Goal: Navigation & Orientation: Find specific page/section

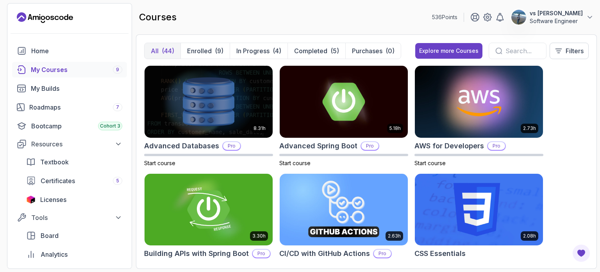
click at [311, 117] on img at bounding box center [344, 102] width 128 height 72
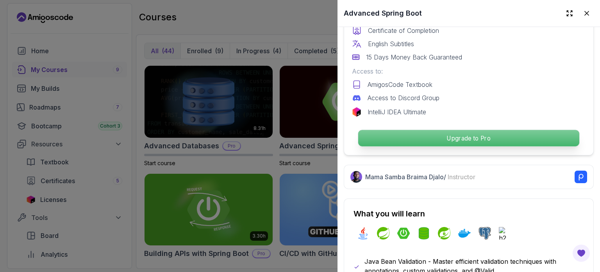
scroll to position [241, 0]
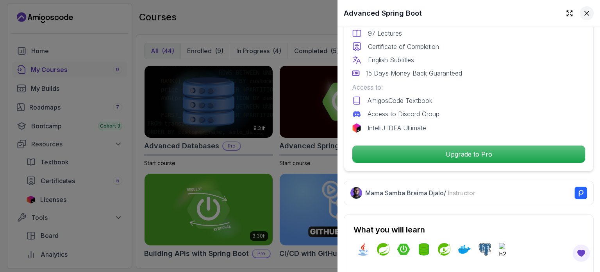
click at [583, 16] on icon at bounding box center [587, 13] width 8 height 8
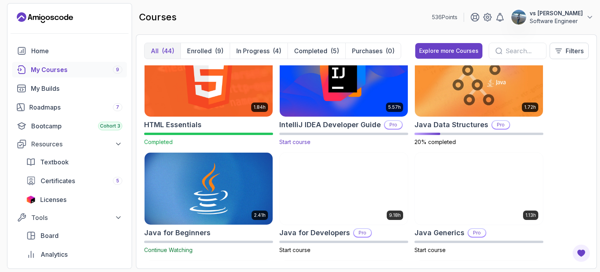
scroll to position [450, 0]
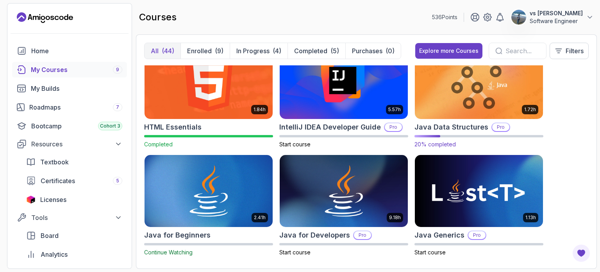
click at [468, 109] on img at bounding box center [479, 82] width 134 height 75
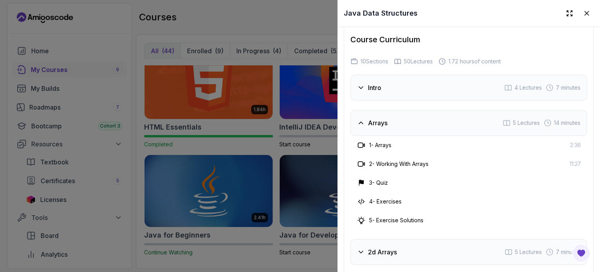
scroll to position [1266, 0]
click at [23, 105] on div at bounding box center [300, 136] width 600 height 272
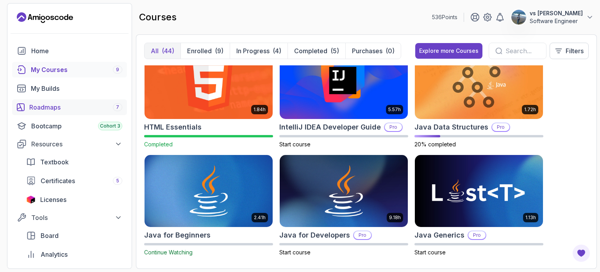
click at [23, 105] on icon "roadmaps" at bounding box center [21, 107] width 8 height 8
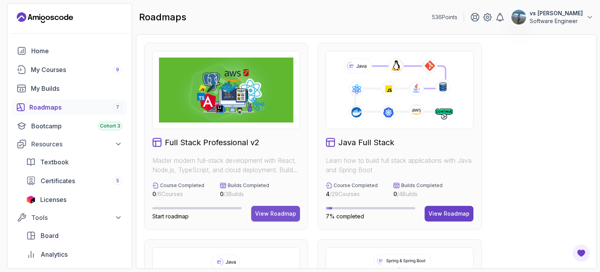
click at [264, 208] on button "View Roadmap" at bounding box center [275, 214] width 49 height 16
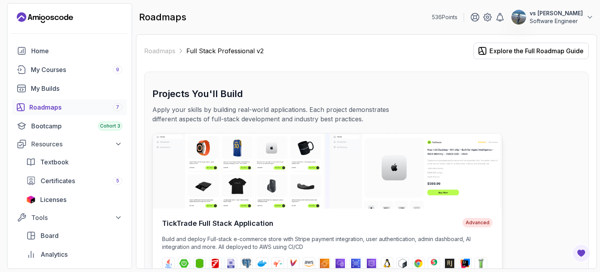
click at [297, 157] on img at bounding box center [327, 170] width 349 height 75
click at [159, 50] on link "Roadmaps" at bounding box center [159, 50] width 31 height 9
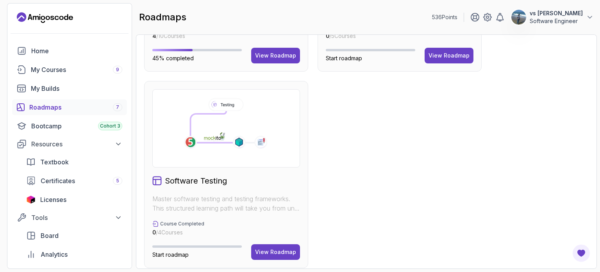
scroll to position [62, 0]
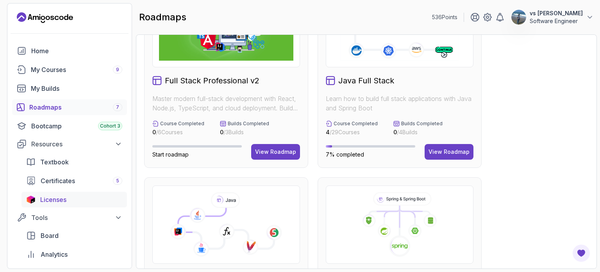
click at [82, 201] on div "Licenses" at bounding box center [81, 199] width 82 height 9
